Goal: Task Accomplishment & Management: Use online tool/utility

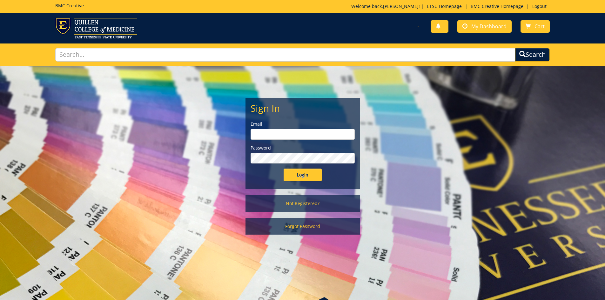
type input "[EMAIL_ADDRESS][DOMAIN_NAME]"
click at [308, 177] on input "Login" at bounding box center [303, 175] width 38 height 13
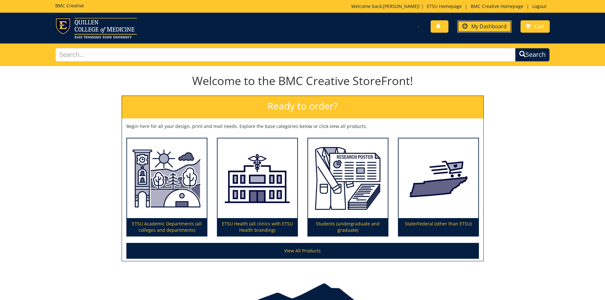
click at [480, 21] on link "My Dashboard" at bounding box center [484, 26] width 54 height 12
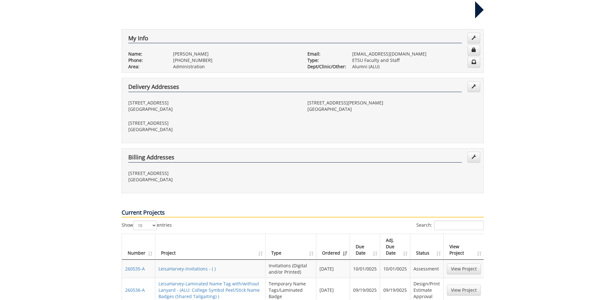
scroll to position [127, 0]
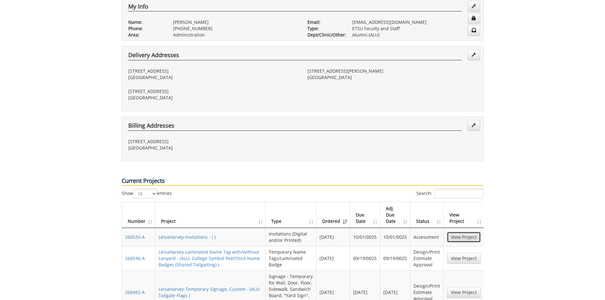
click at [460, 232] on link "View Project" at bounding box center [464, 237] width 34 height 11
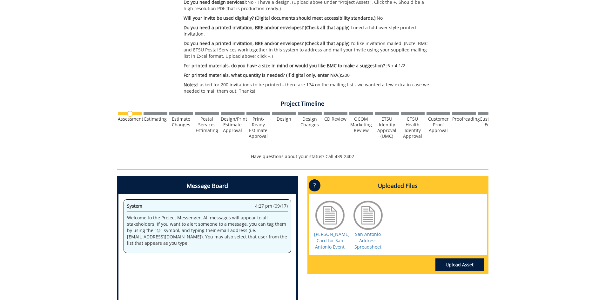
scroll to position [190, 0]
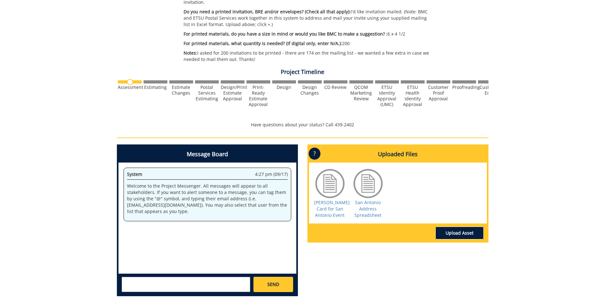
click at [478, 227] on link "Upload Asset" at bounding box center [459, 233] width 48 height 13
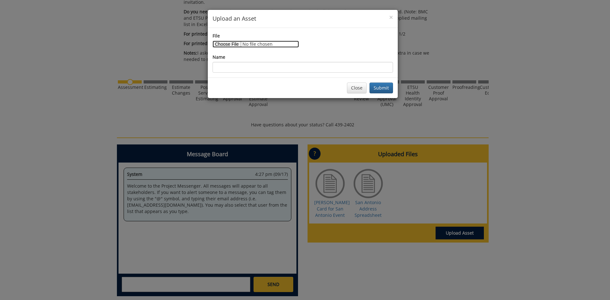
click at [235, 44] on input "File" at bounding box center [255, 44] width 86 height 7
type input "C:\fakepath\[PERSON_NAME] Invite 2025 [GEOGRAPHIC_DATA] UPDATED.pdf"
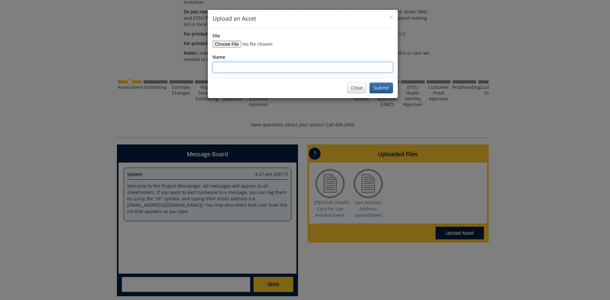
click at [234, 67] on input "Name" at bounding box center [302, 67] width 180 height 11
type input "Updated Invitation"
click at [376, 86] on button "Submit" at bounding box center [380, 88] width 23 height 11
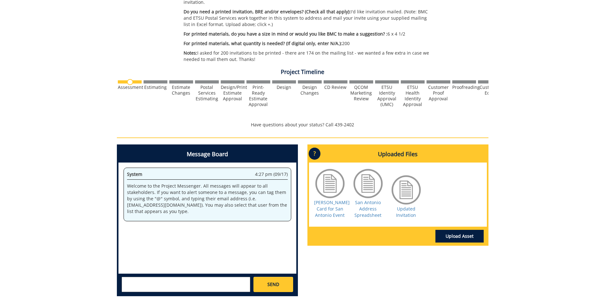
click at [171, 277] on textarea at bounding box center [186, 284] width 129 height 15
type textarea "@[EMAIL_ADDRESS][DOMAIN_NAME] @[EMAIL_ADDRESS][DOMAIN_NAME] The invitation was …"
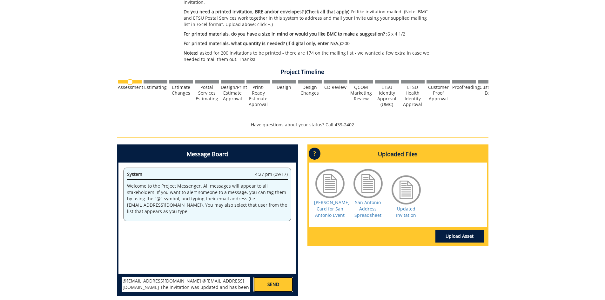
click at [278, 281] on span "SEND" at bounding box center [273, 284] width 12 height 6
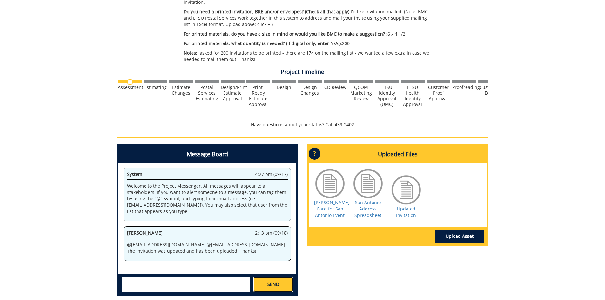
scroll to position [189, 0]
